Goal: Information Seeking & Learning: Learn about a topic

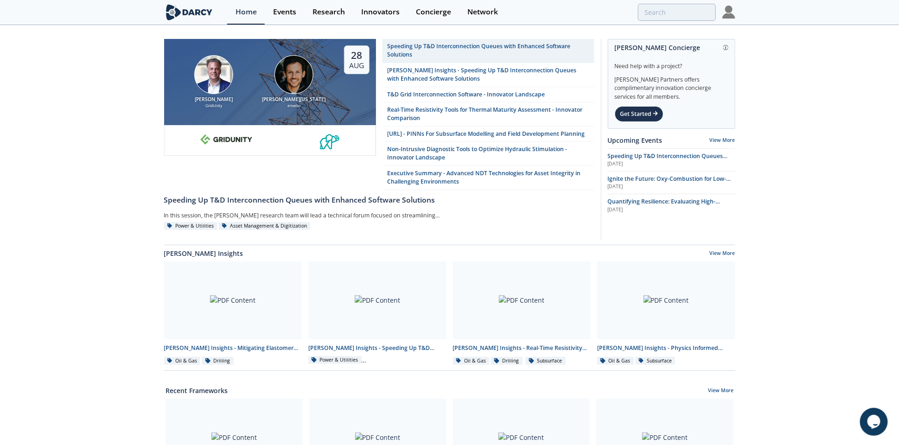
click at [723, 12] on img at bounding box center [728, 12] width 13 height 13
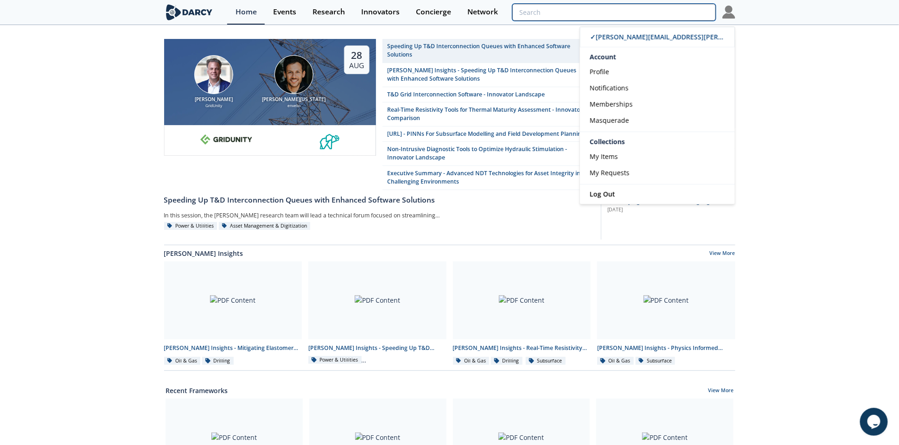
click at [673, 12] on input "search" at bounding box center [613, 12] width 203 height 17
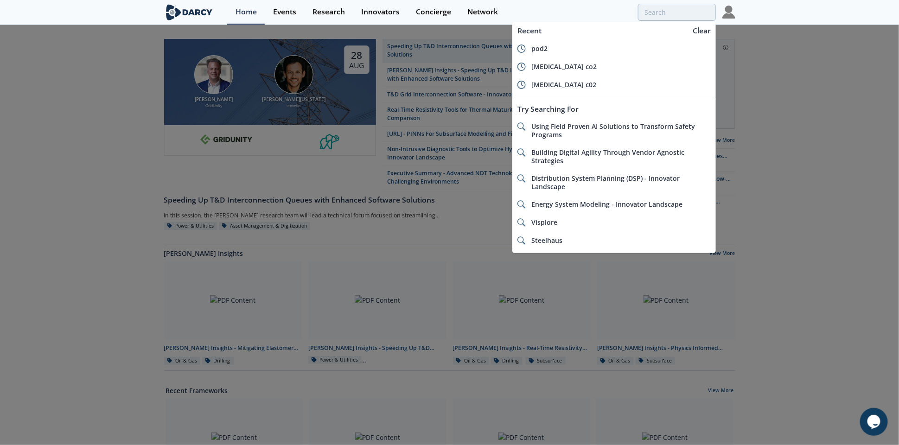
click at [733, 9] on img at bounding box center [728, 12] width 13 height 13
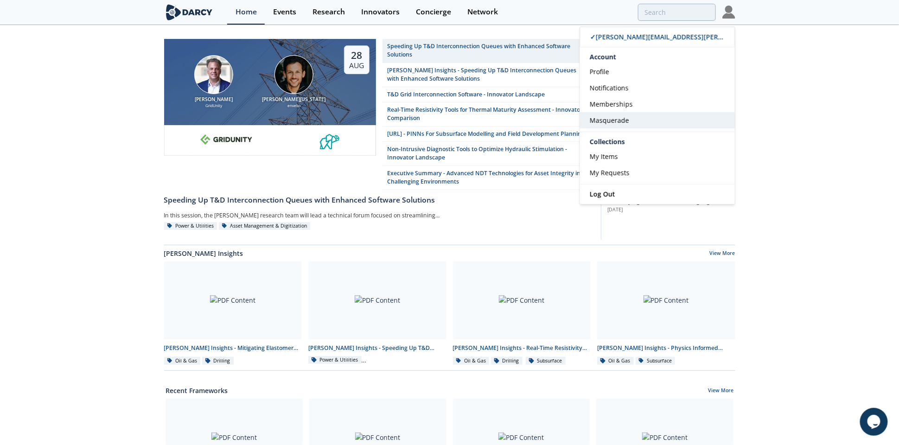
click at [612, 119] on span "Masquerade" at bounding box center [609, 120] width 39 height 9
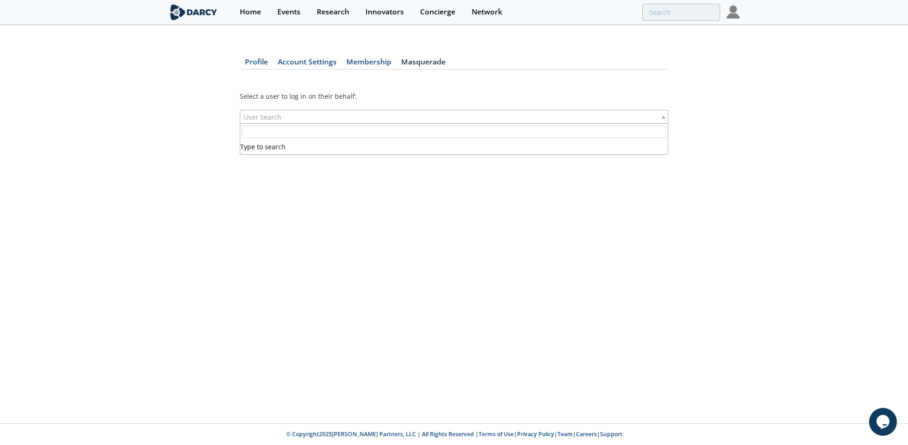
click at [612, 118] on div "User Search" at bounding box center [454, 117] width 428 height 14
type input "[PERSON_NAME]"
click at [330, 10] on div "Research" at bounding box center [333, 11] width 32 height 7
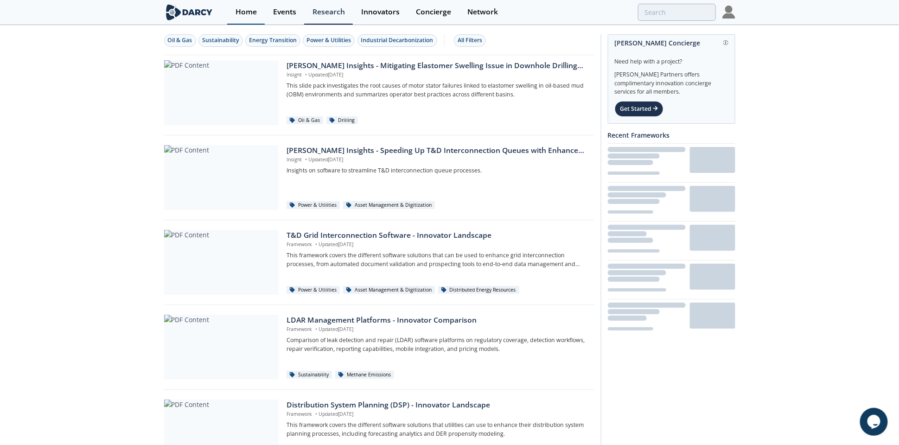
click at [241, 8] on div "Home" at bounding box center [246, 11] width 21 height 7
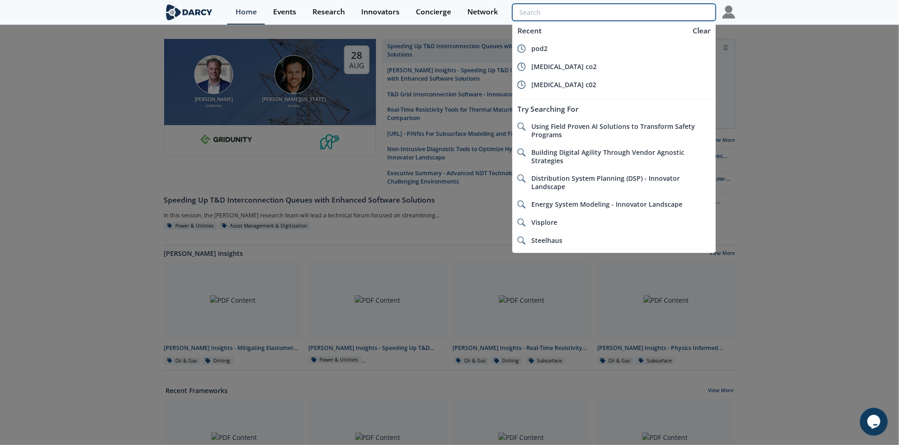
click at [685, 13] on input "search" at bounding box center [613, 12] width 203 height 17
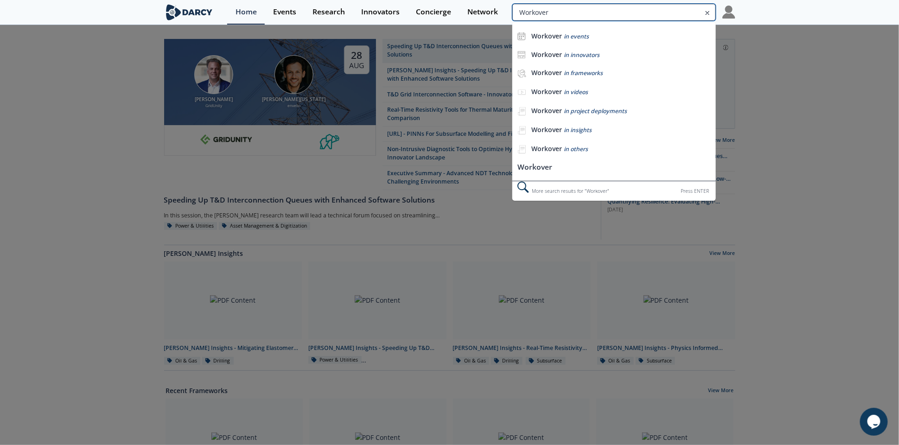
type input "Workover"
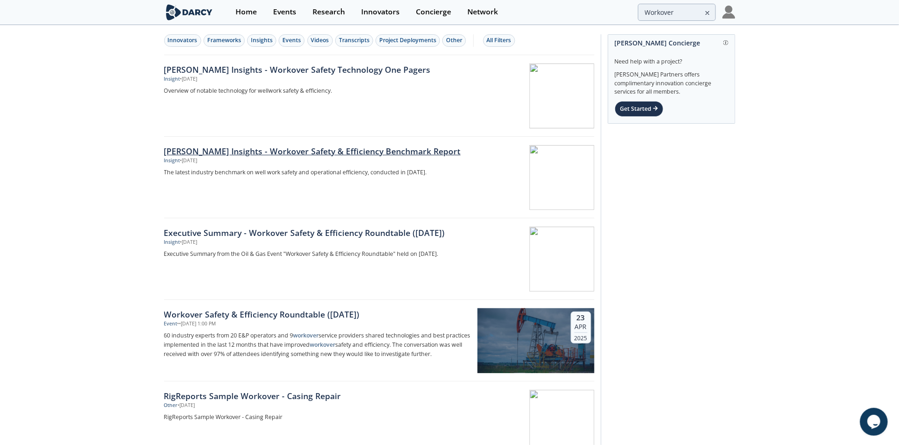
click at [346, 152] on div "[PERSON_NAME] Insights - Workover Safety & Efficiency Benchmark Report" at bounding box center [317, 151] width 307 height 12
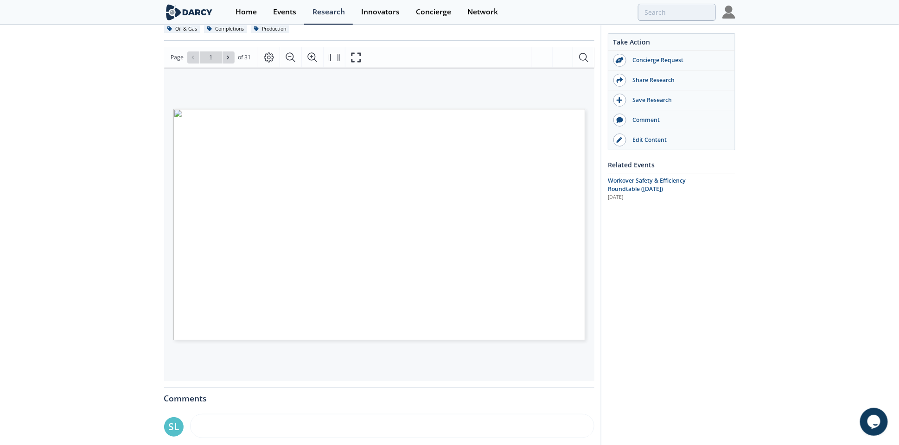
scroll to position [112, 0]
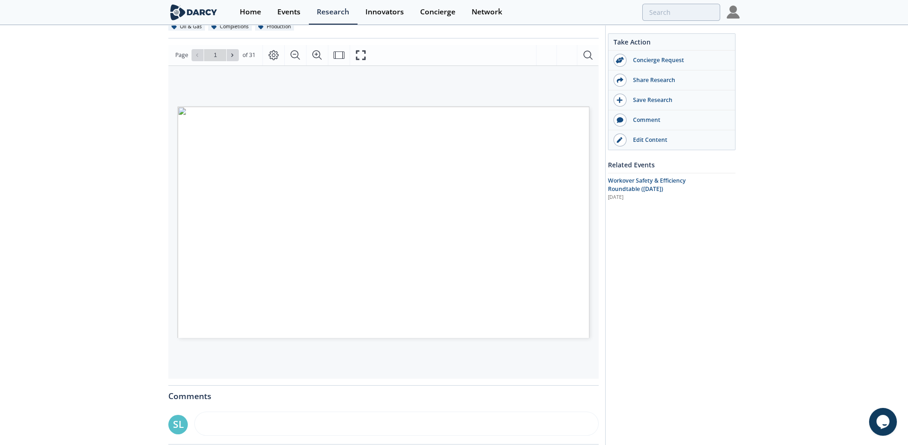
type input "2"
type input "3"
type input "7"
type input "8"
type input "9"
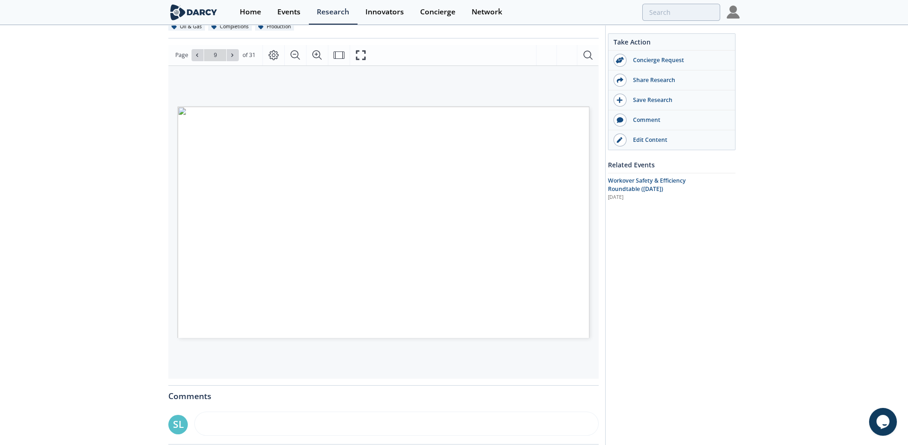
type input "10"
type input "11"
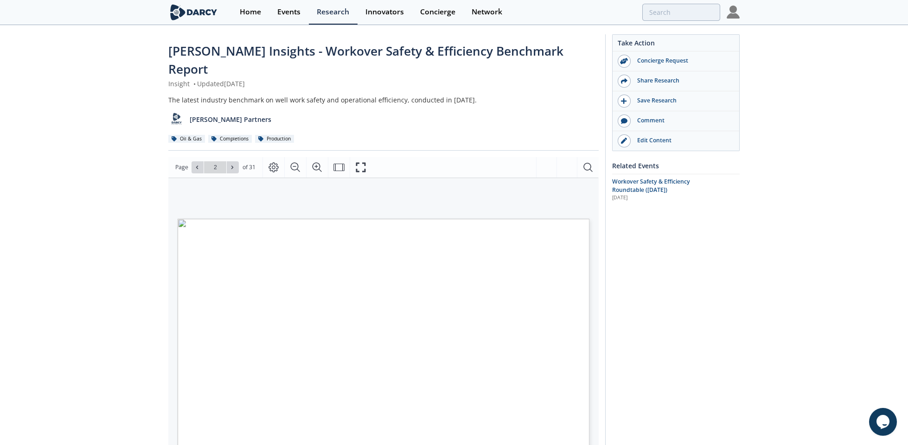
type input "1"
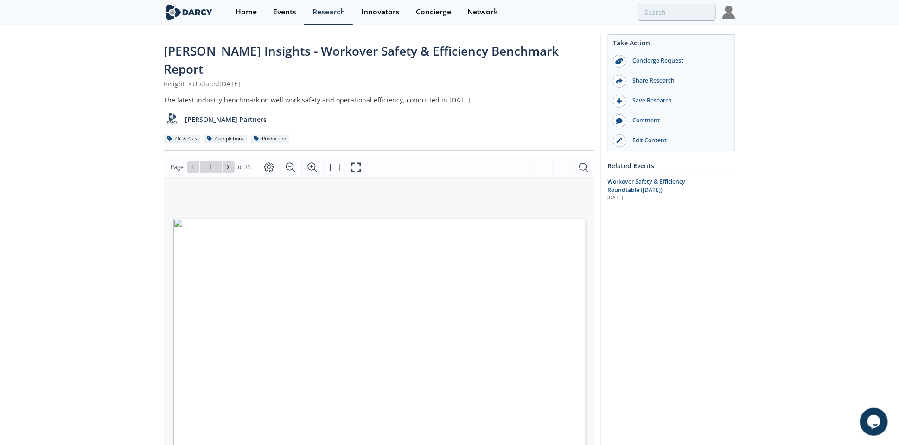
click at [727, 11] on img at bounding box center [728, 12] width 13 height 13
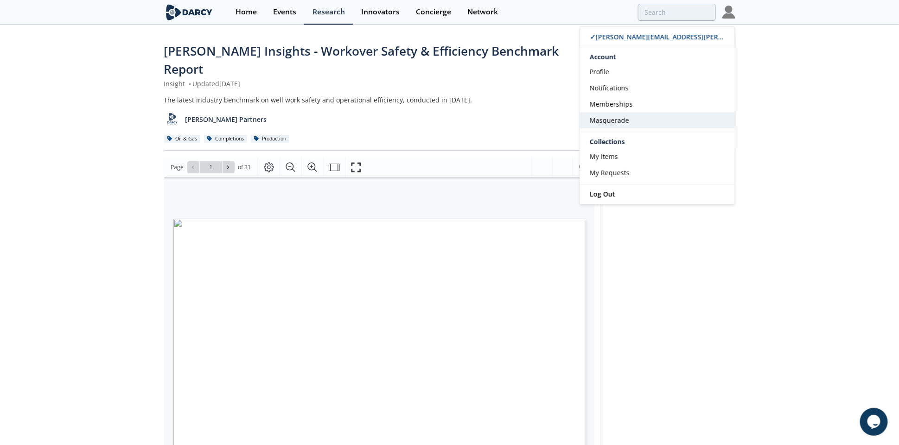
click at [621, 123] on span "Masquerade" at bounding box center [609, 120] width 39 height 9
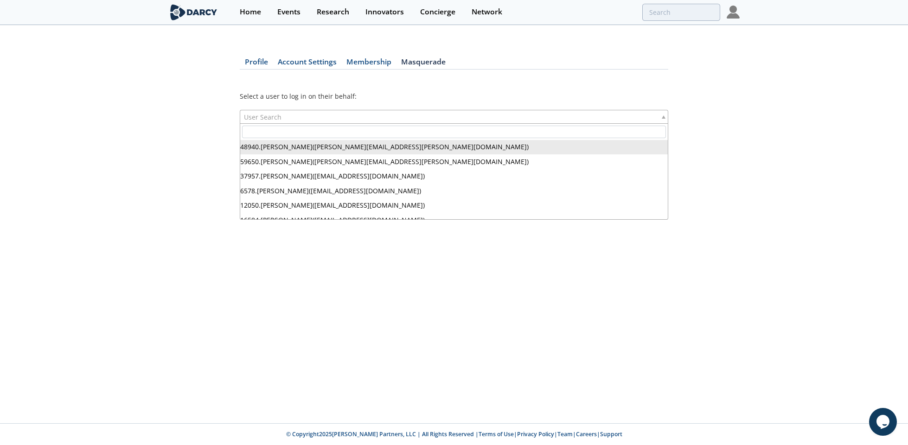
click at [376, 115] on div "User Search" at bounding box center [454, 117] width 428 height 14
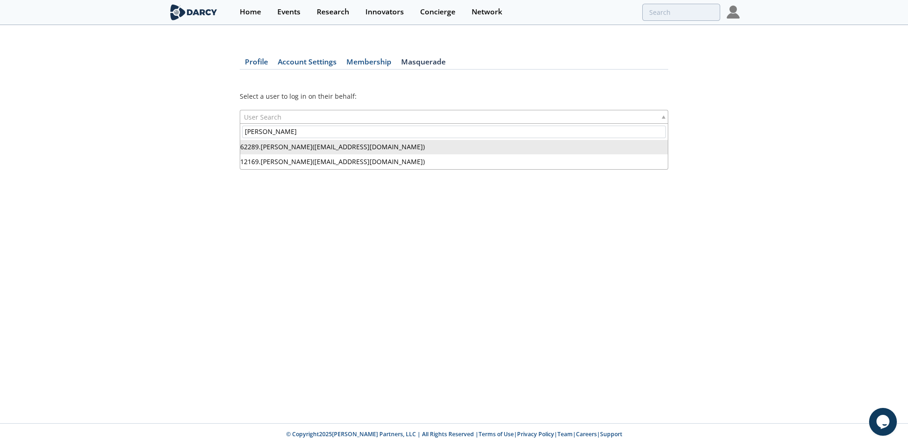
type input "[PERSON_NAME]"
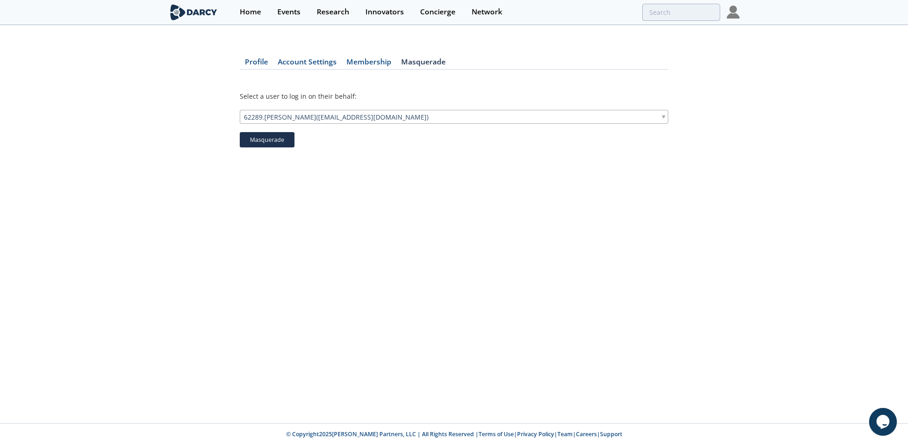
click at [284, 142] on button "Masquerade" at bounding box center [267, 140] width 55 height 16
